Goal: Task Accomplishment & Management: Complete application form

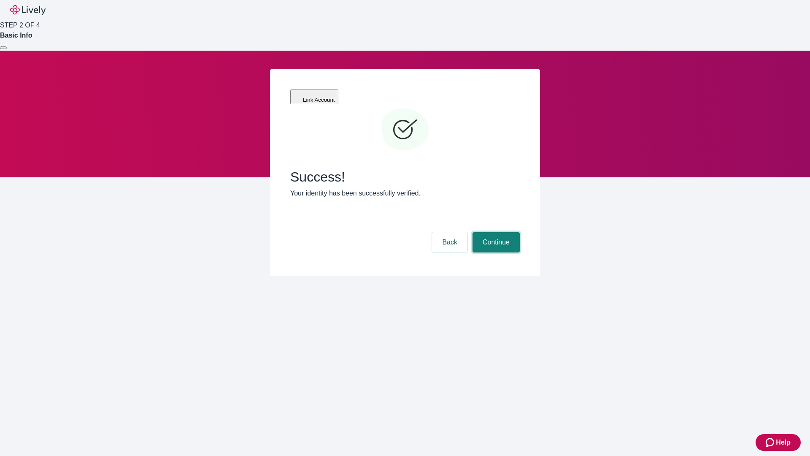
click at [495, 232] on button "Continue" at bounding box center [496, 242] width 47 height 20
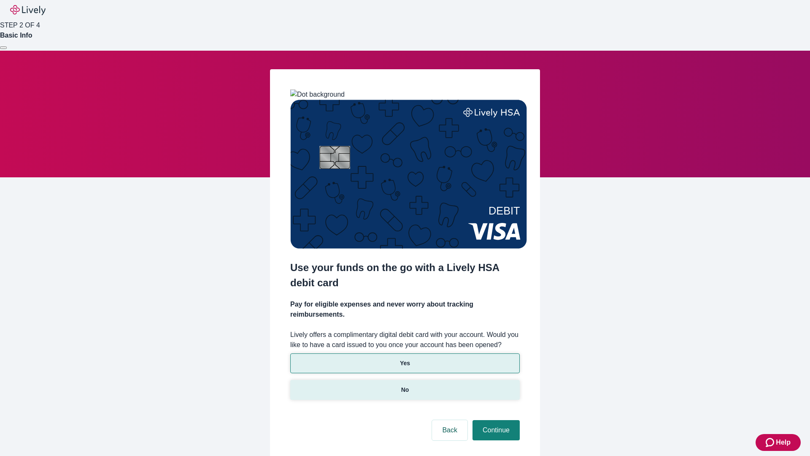
click at [405, 385] on p "No" at bounding box center [405, 389] width 8 height 9
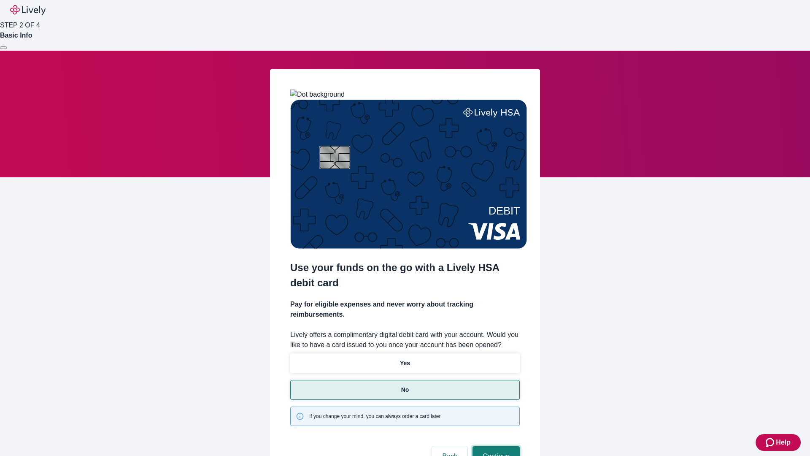
click at [495, 446] on button "Continue" at bounding box center [496, 456] width 47 height 20
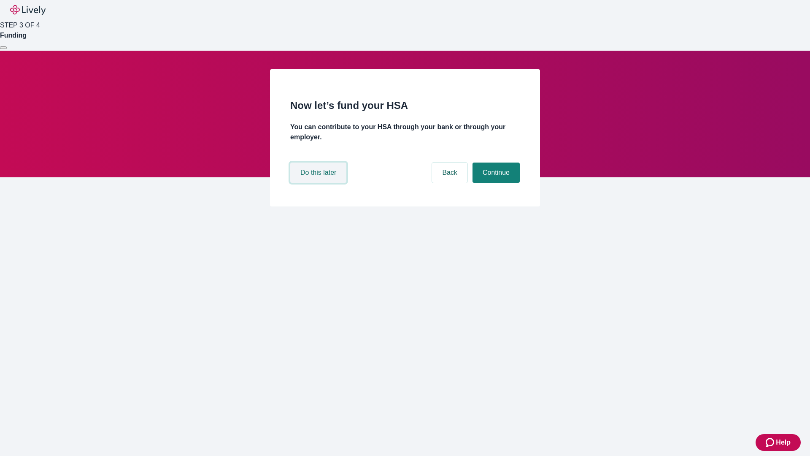
click at [319, 183] on button "Do this later" at bounding box center [318, 172] width 56 height 20
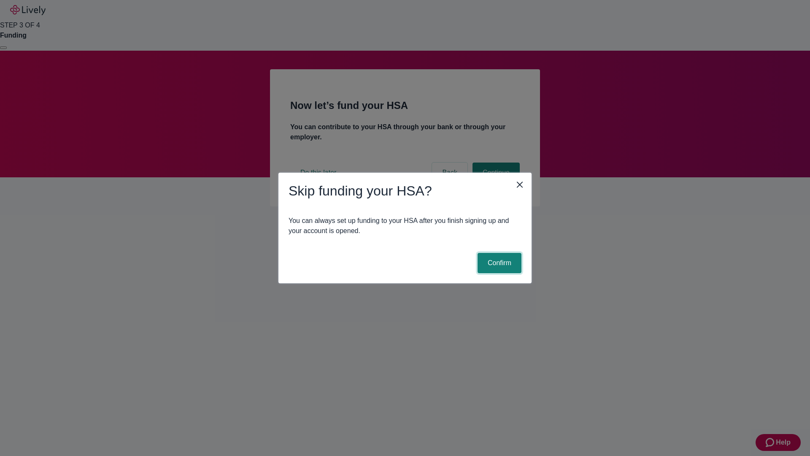
click at [498, 263] on button "Confirm" at bounding box center [500, 263] width 44 height 20
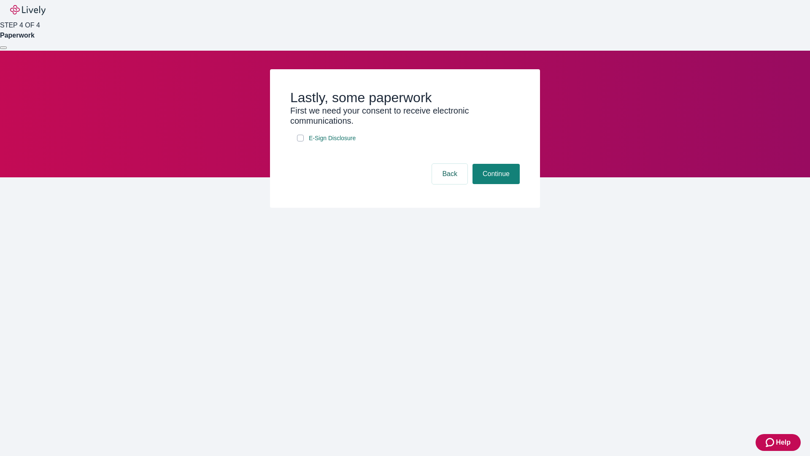
click at [300, 141] on input "E-Sign Disclosure" at bounding box center [300, 138] width 7 height 7
checkbox input "true"
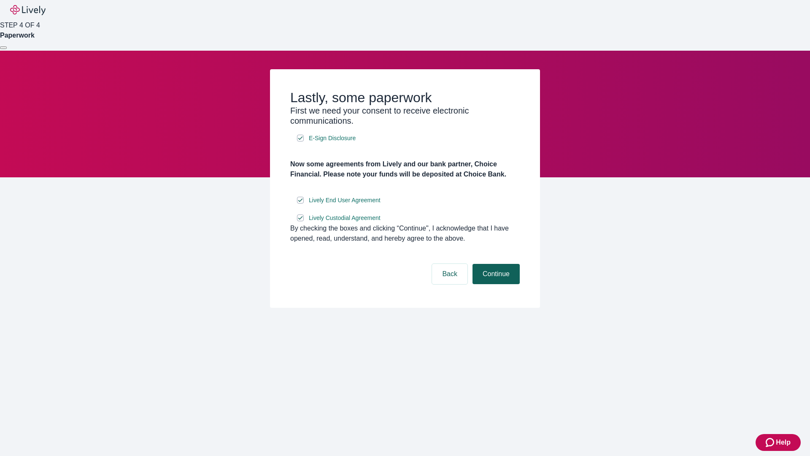
click at [495, 284] on button "Continue" at bounding box center [496, 274] width 47 height 20
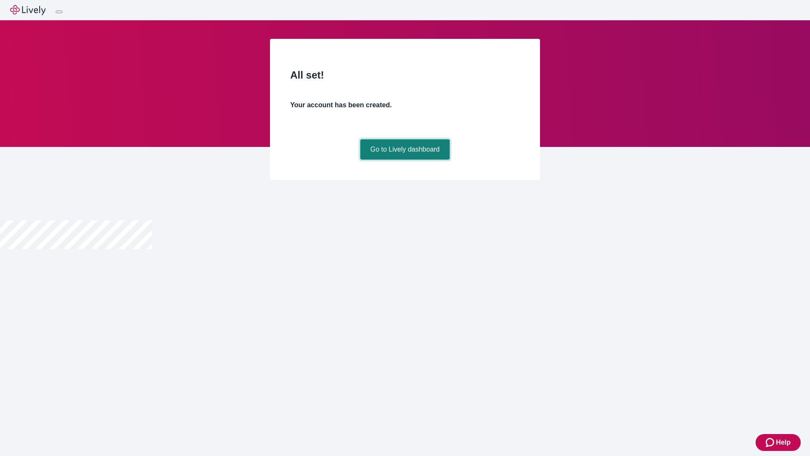
click at [405, 159] on link "Go to Lively dashboard" at bounding box center [405, 149] width 90 height 20
